Goal: Information Seeking & Learning: Learn about a topic

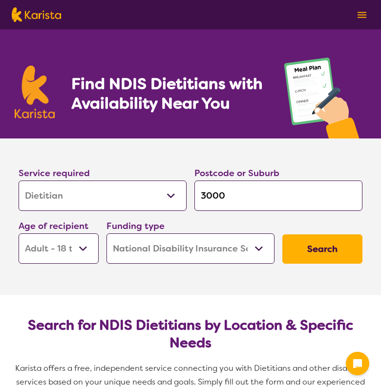
select select "Dietitian"
select select "AD"
select select "NDIS"
select select "Dietitian"
select select "AD"
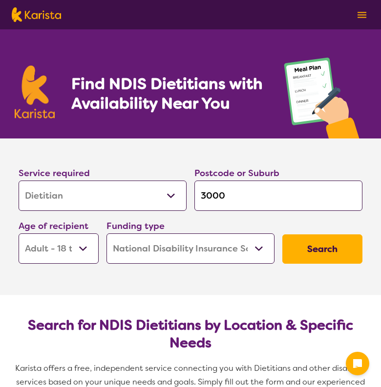
select select "NDIS"
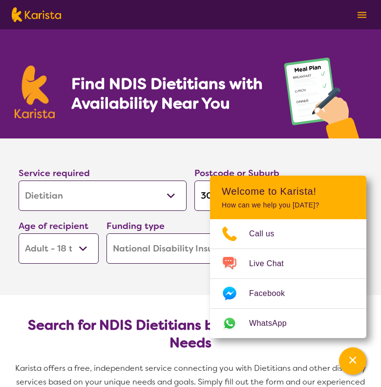
click at [204, 74] on h1 "Find NDIS Dietitians with Availability Near You" at bounding box center [167, 93] width 193 height 39
click at [315, 76] on img at bounding box center [324, 96] width 86 height 86
click at [363, 15] on img at bounding box center [362, 15] width 9 height 6
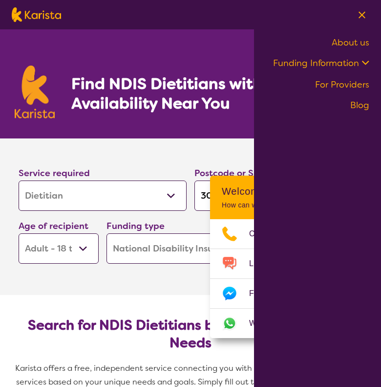
click at [357, 103] on link "Blog" at bounding box center [360, 105] width 19 height 12
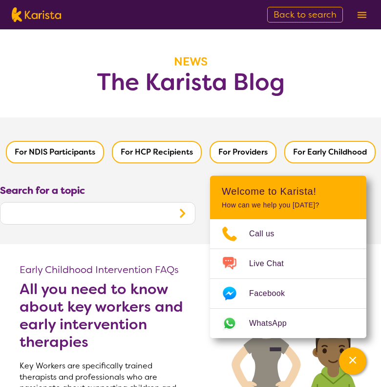
click at [363, 10] on button at bounding box center [362, 14] width 15 height 15
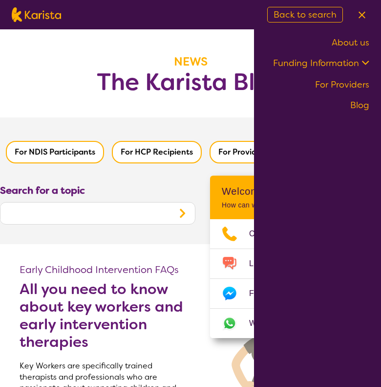
click at [357, 66] on link "Funding Information" at bounding box center [321, 63] width 96 height 12
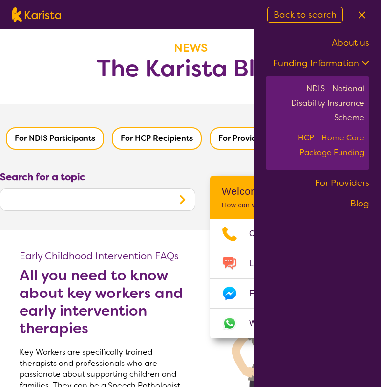
scroll to position [14, 0]
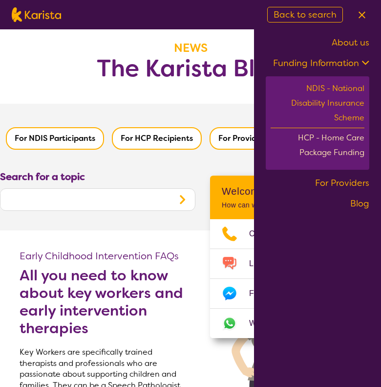
click at [304, 140] on div "HCP - Home Care Package Funding" at bounding box center [318, 147] width 94 height 32
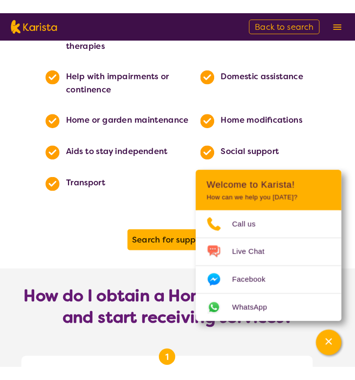
scroll to position [597, 0]
